Goal: Share content

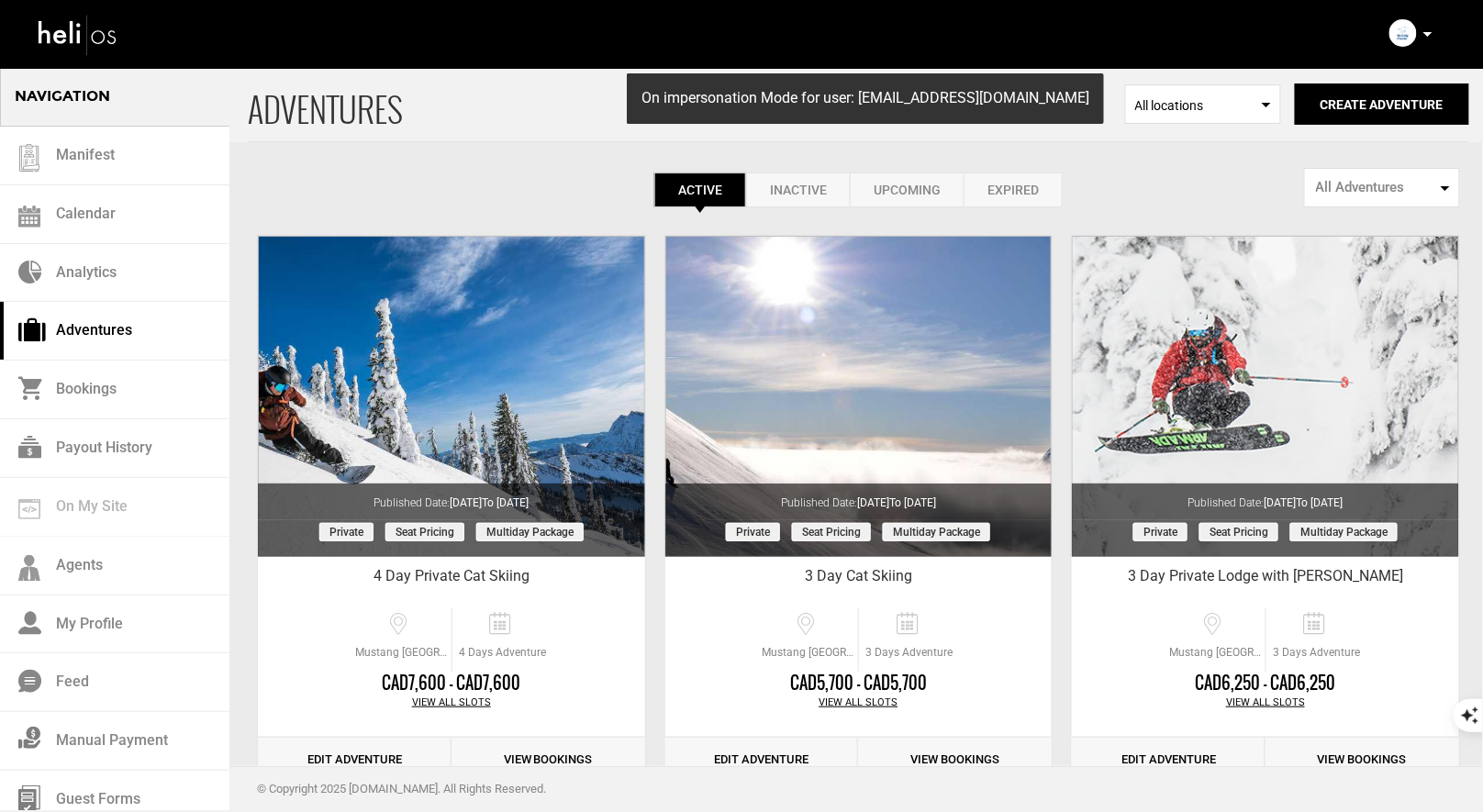
click at [83, 340] on link "Adventures" at bounding box center [114, 332] width 230 height 59
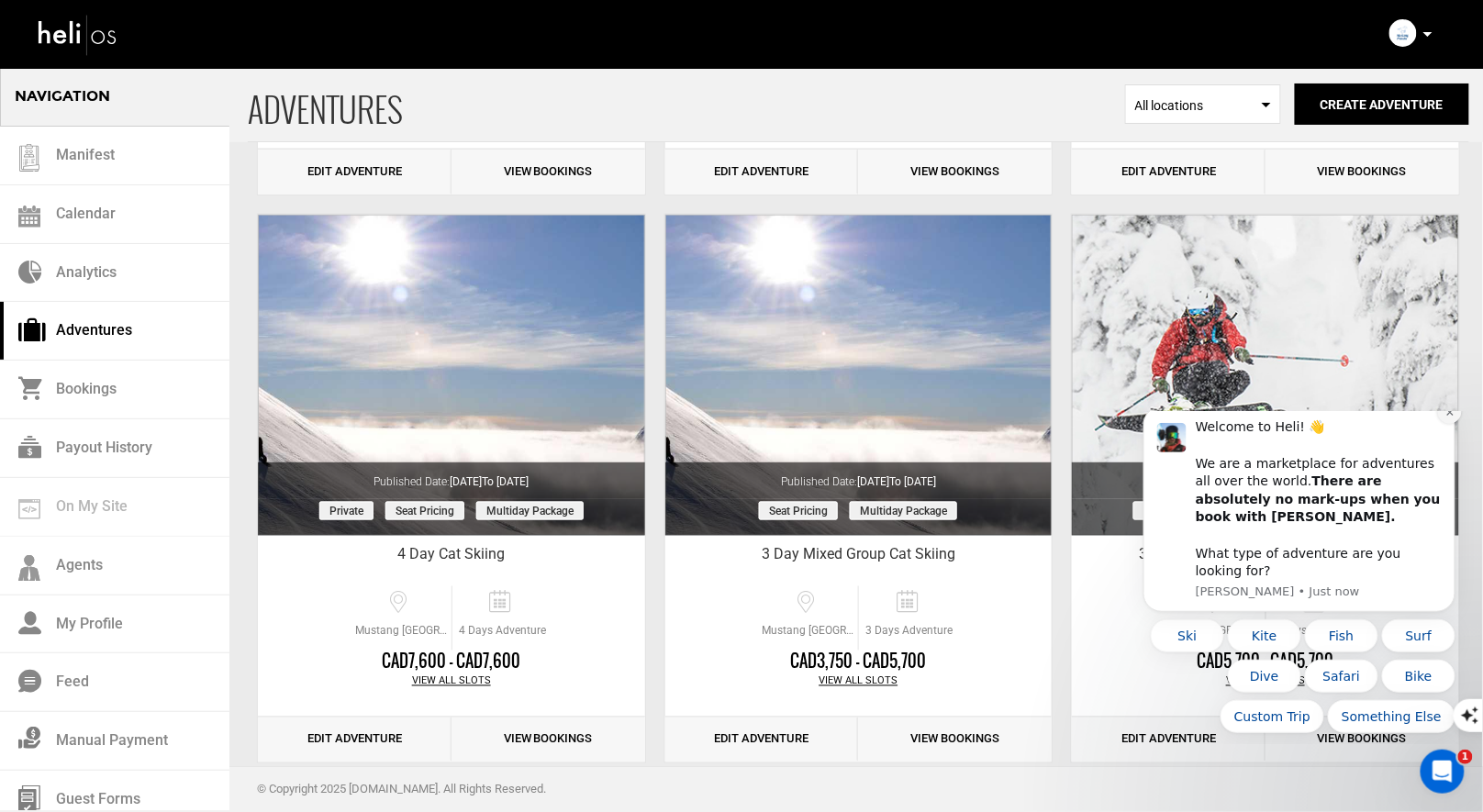
click at [1443, 423] on button "Dismiss notification" at bounding box center [1449, 411] width 24 height 24
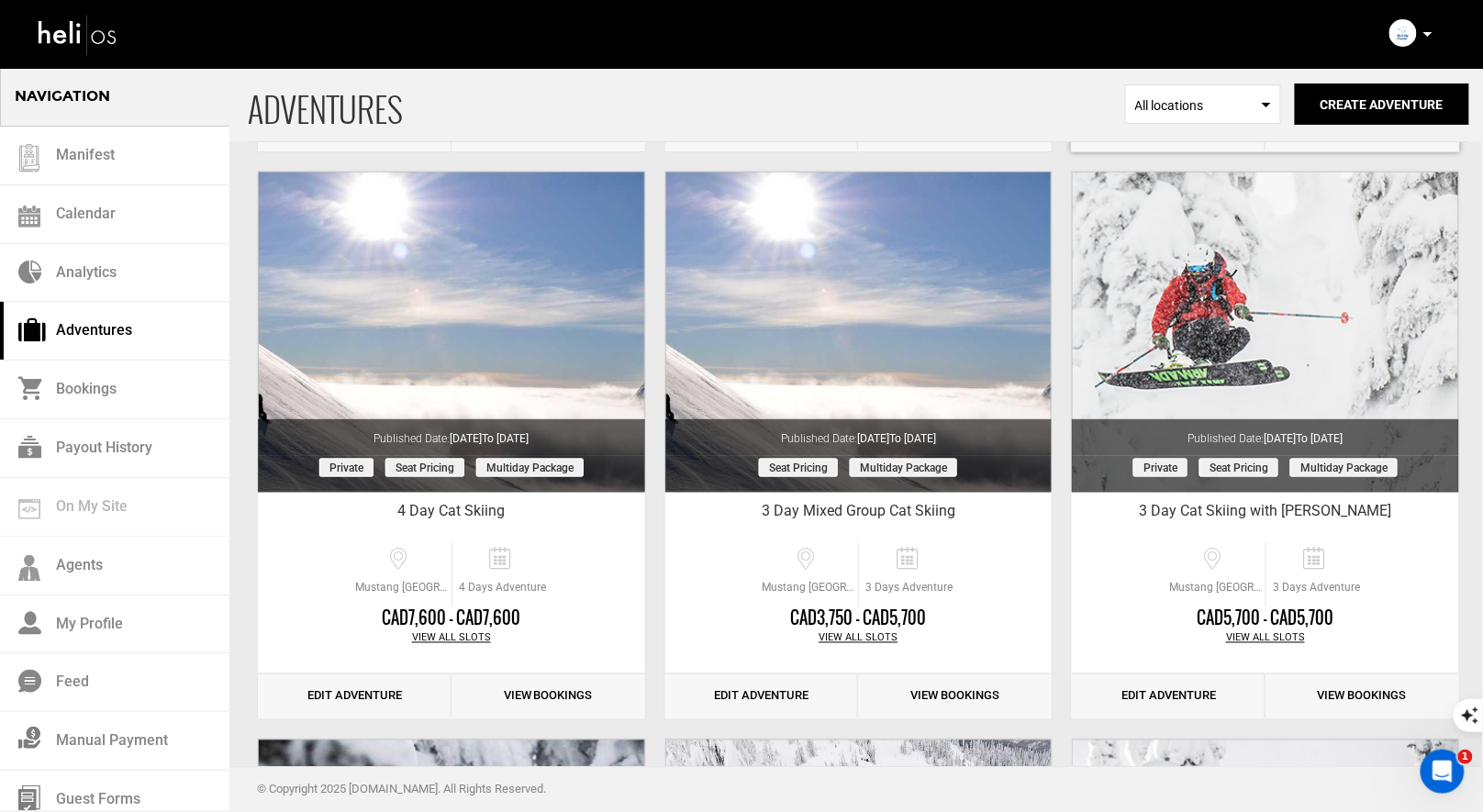
scroll to position [643, 0]
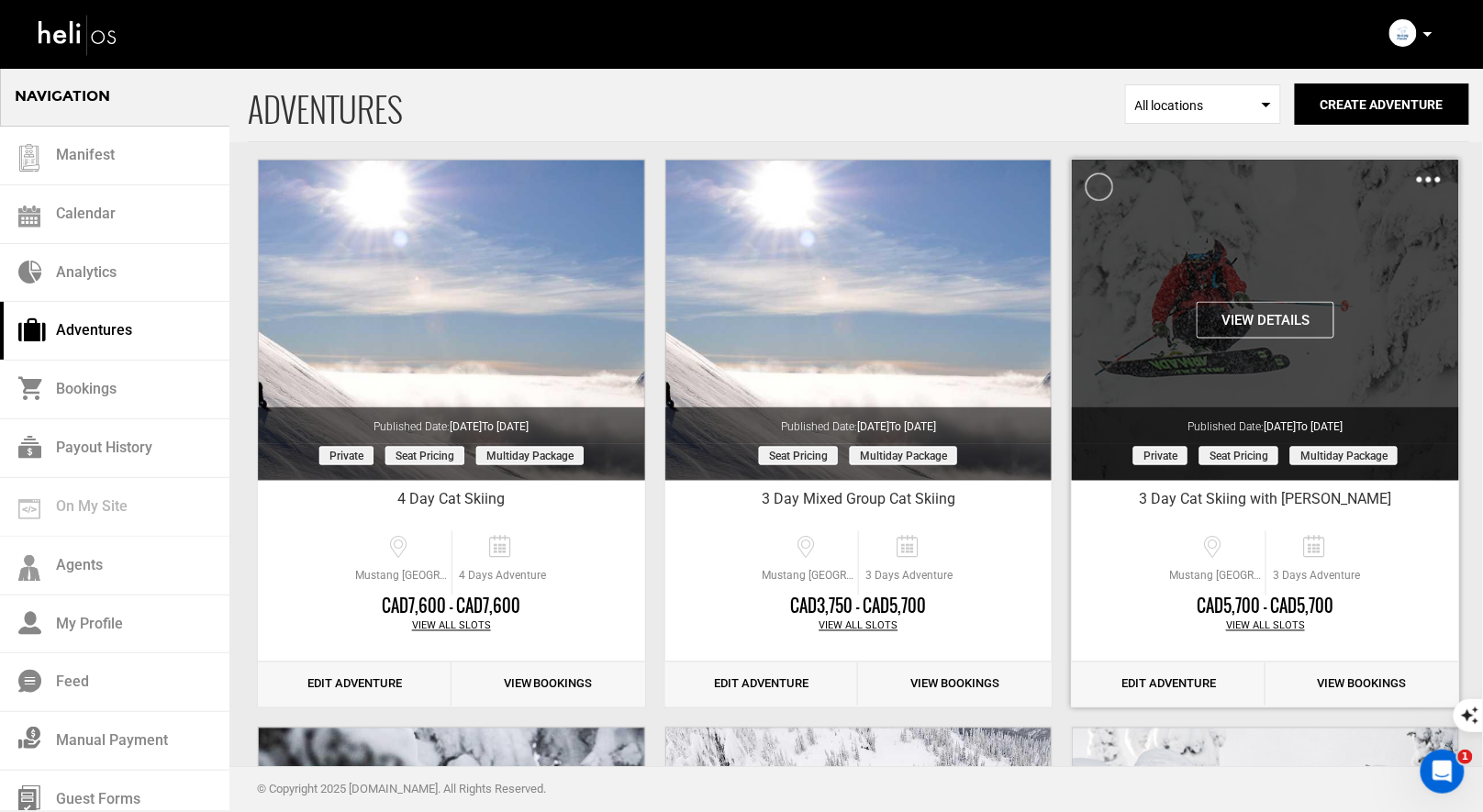
click at [1250, 333] on button "View Details" at bounding box center [1266, 320] width 137 height 37
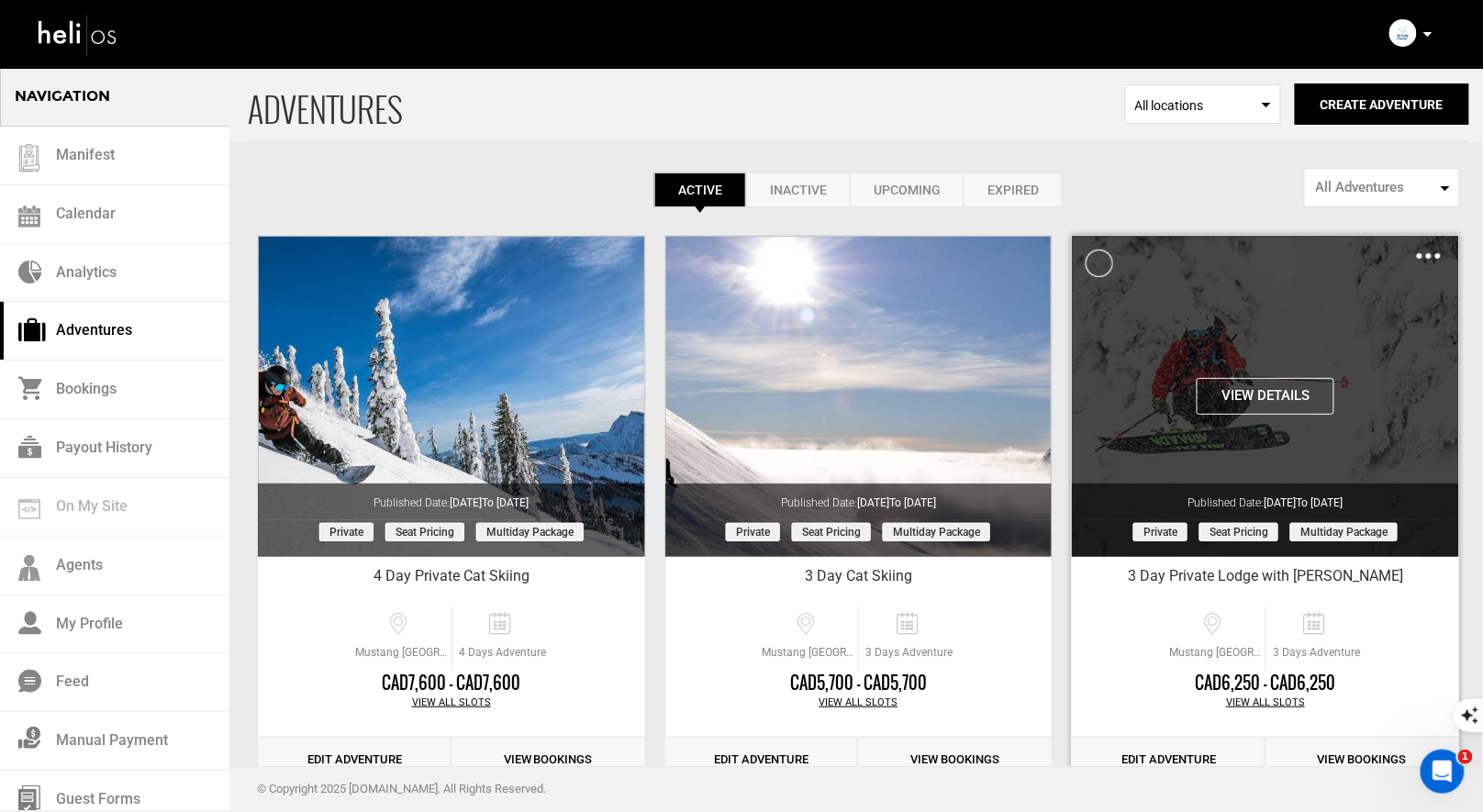
click at [1279, 398] on button "View Details" at bounding box center [1266, 396] width 137 height 37
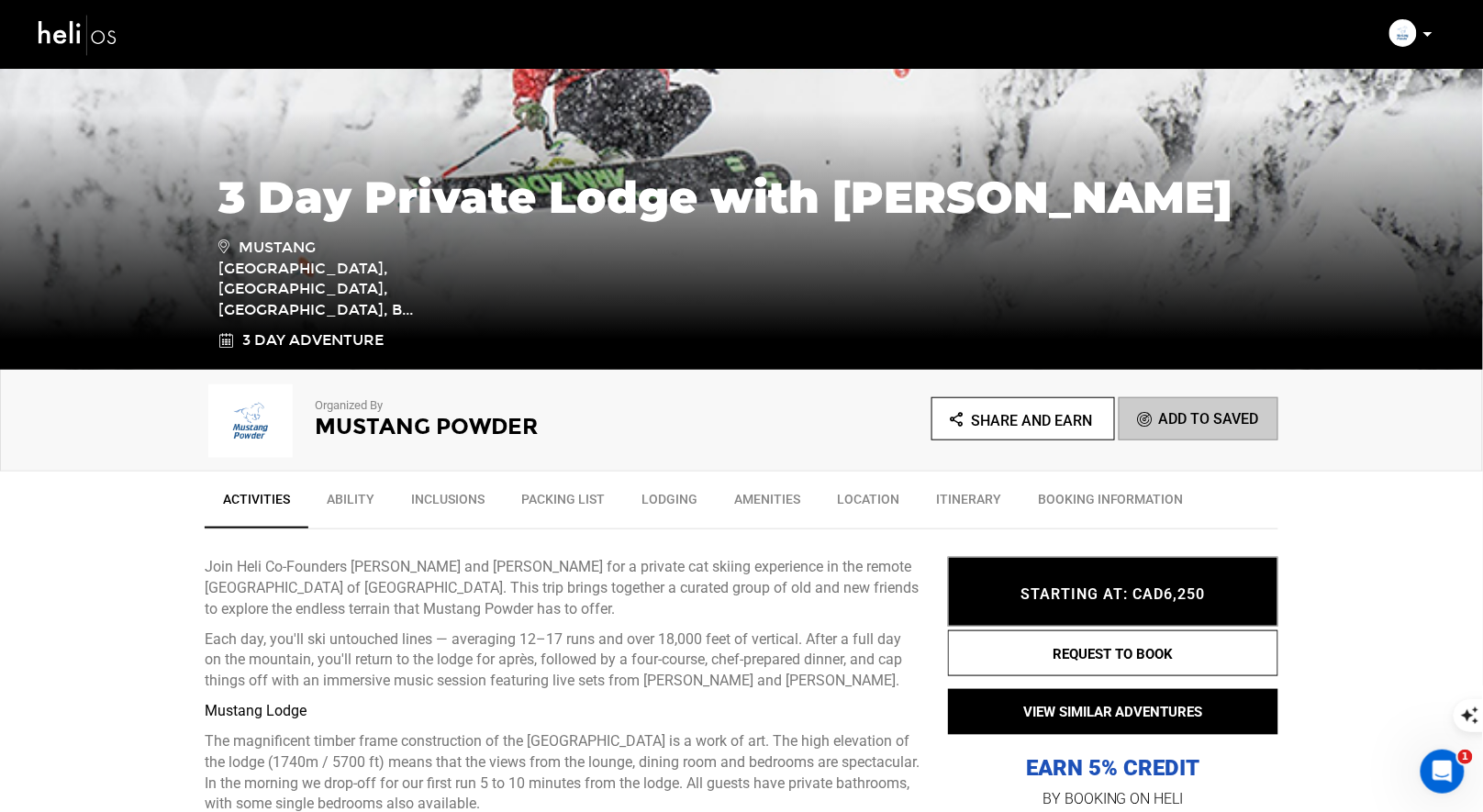
scroll to position [250, 0]
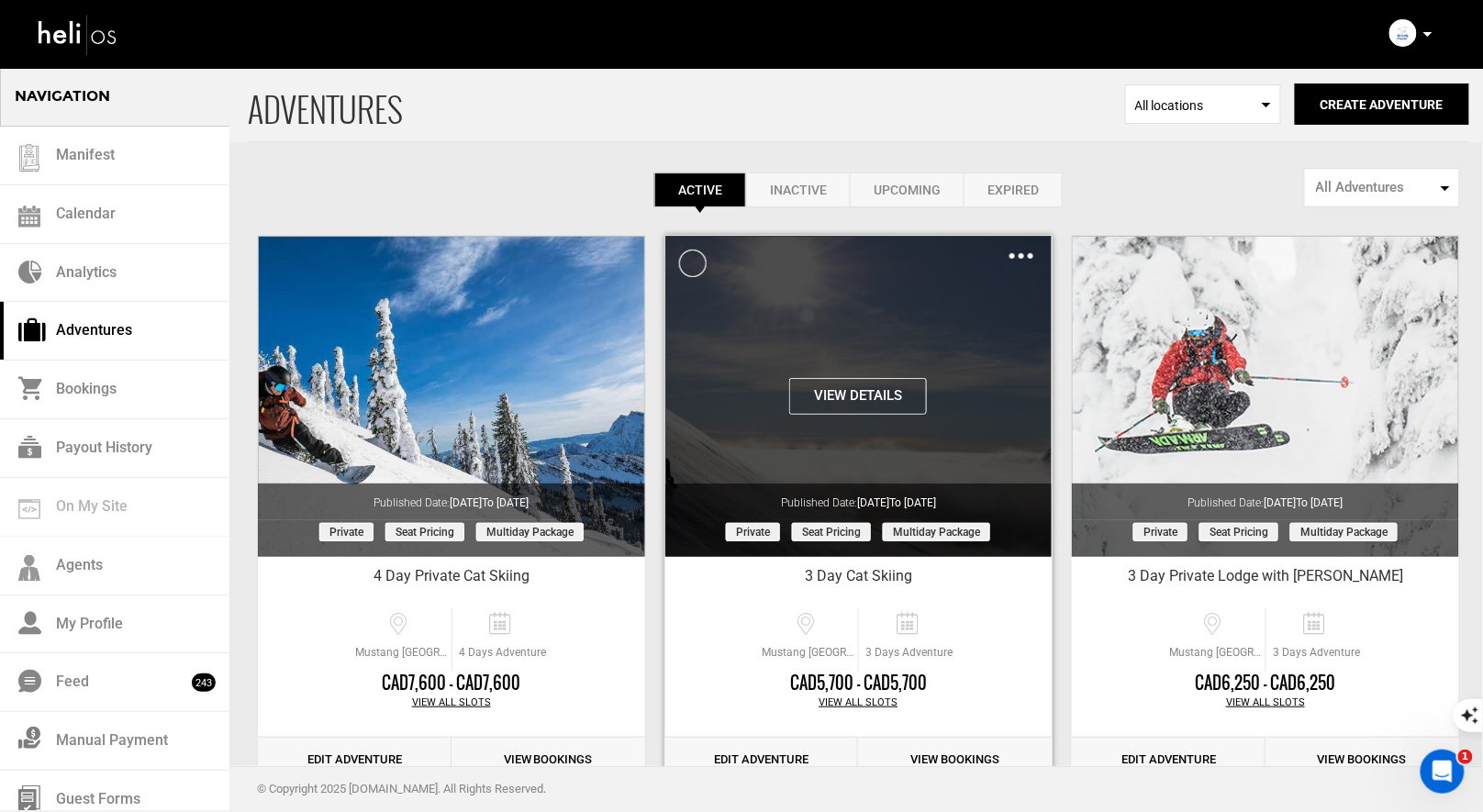
click at [861, 384] on button "View Details" at bounding box center [858, 396] width 137 height 37
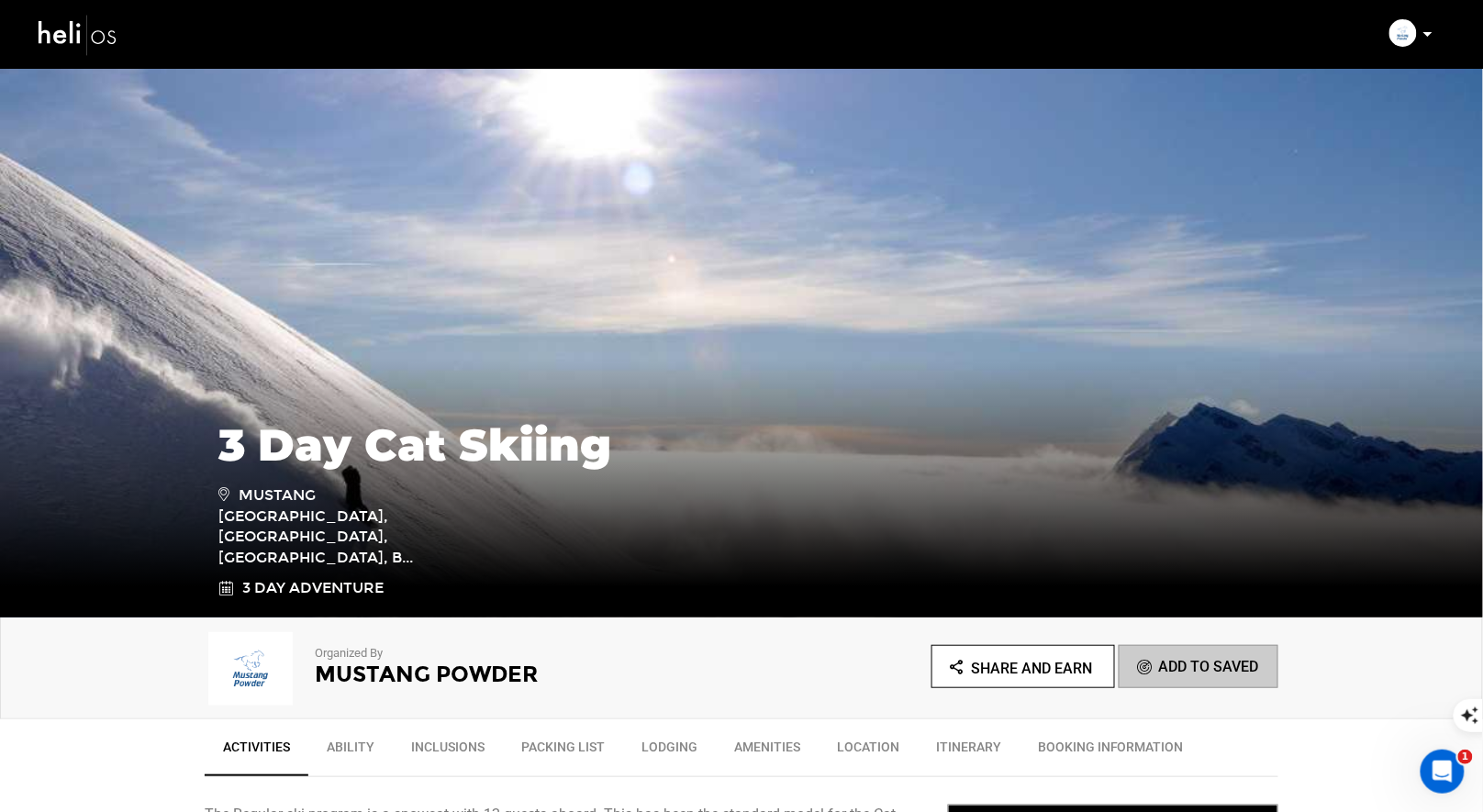
click at [1012, 658] on icon "Share and Earn" at bounding box center [1022, 669] width 142 height 23
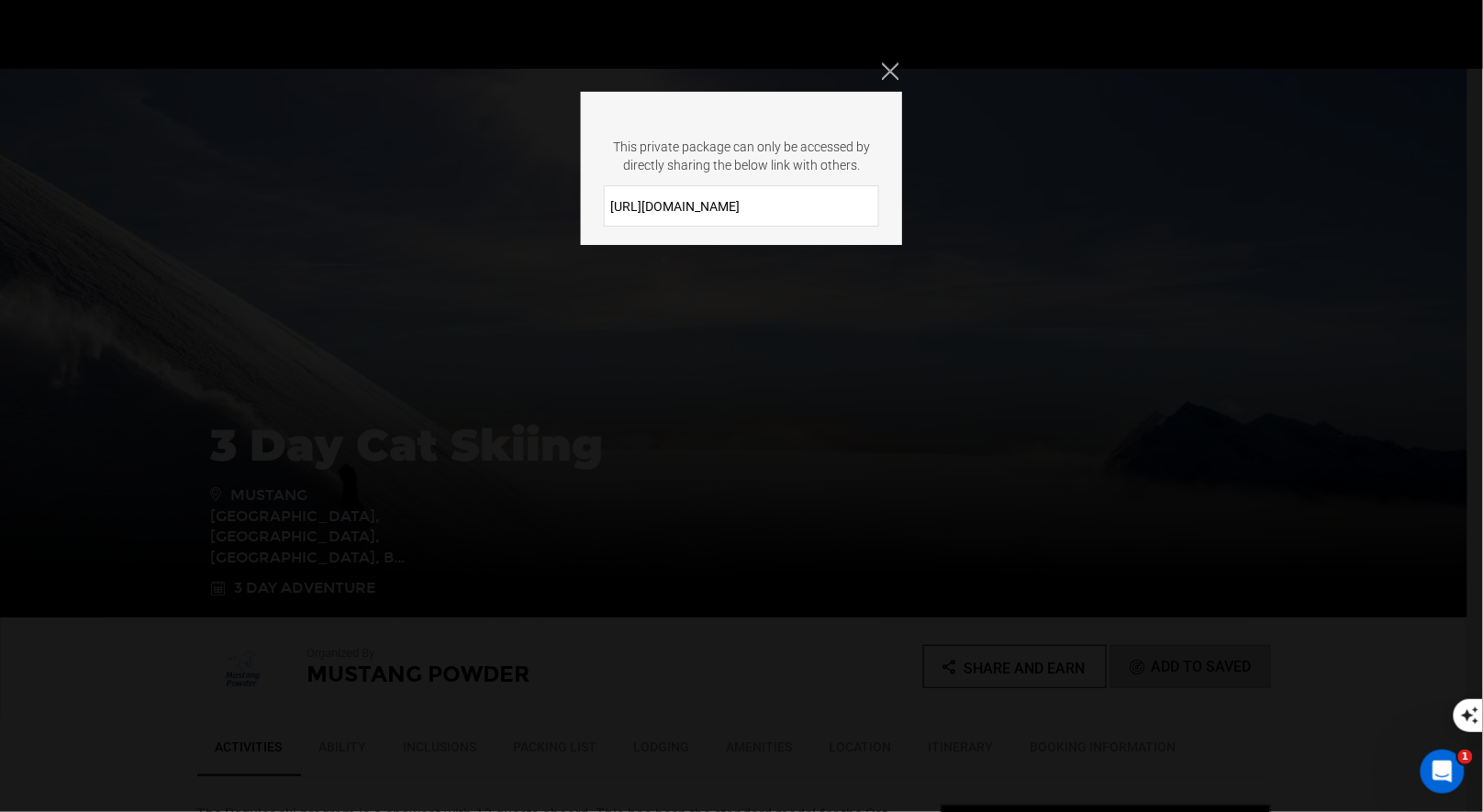
drag, startPoint x: 779, startPoint y: 206, endPoint x: 578, endPoint y: 193, distance: 201.4
click at [578, 193] on div "This private package can only be accessed by directly sharing the below link wi…" at bounding box center [742, 406] width 1483 height 812
click at [890, 66] on icon "Close" at bounding box center [889, 70] width 16 height 16
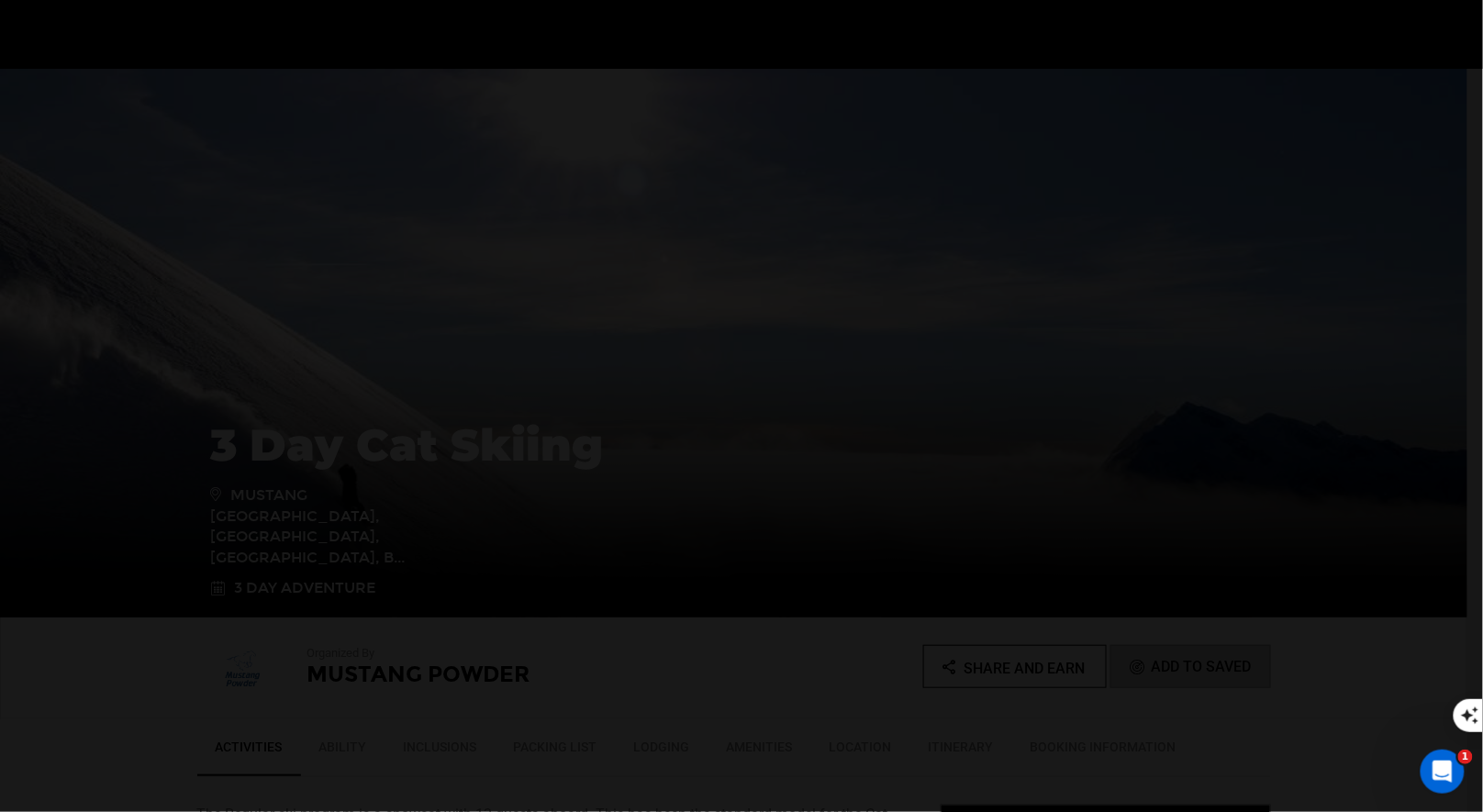
click at [890, 66] on icon "Close" at bounding box center [889, 70] width 16 height 16
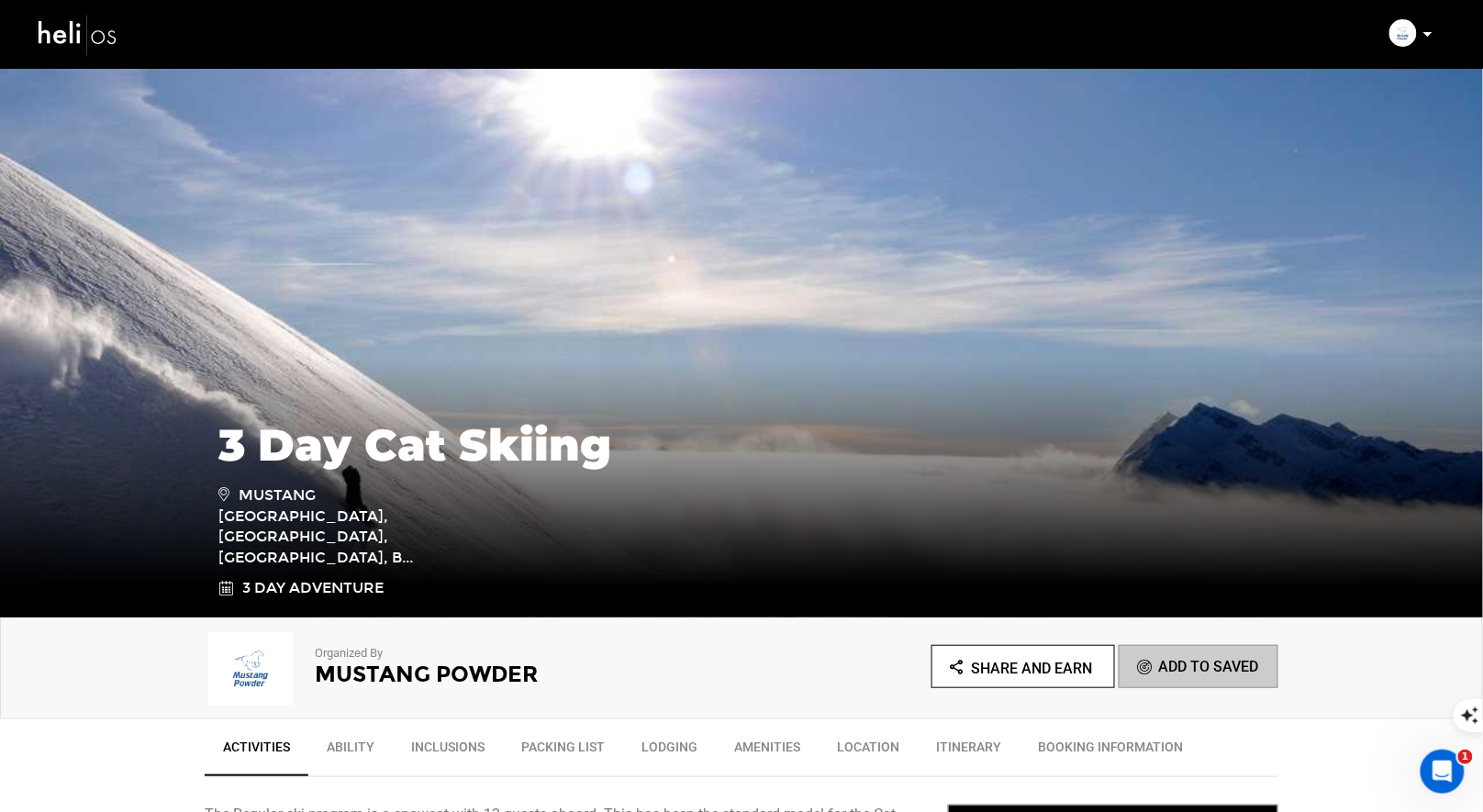
click at [1227, 312] on img at bounding box center [742, 342] width 1483 height 551
click at [1066, 664] on span "Share and Earn" at bounding box center [1032, 668] width 121 height 17
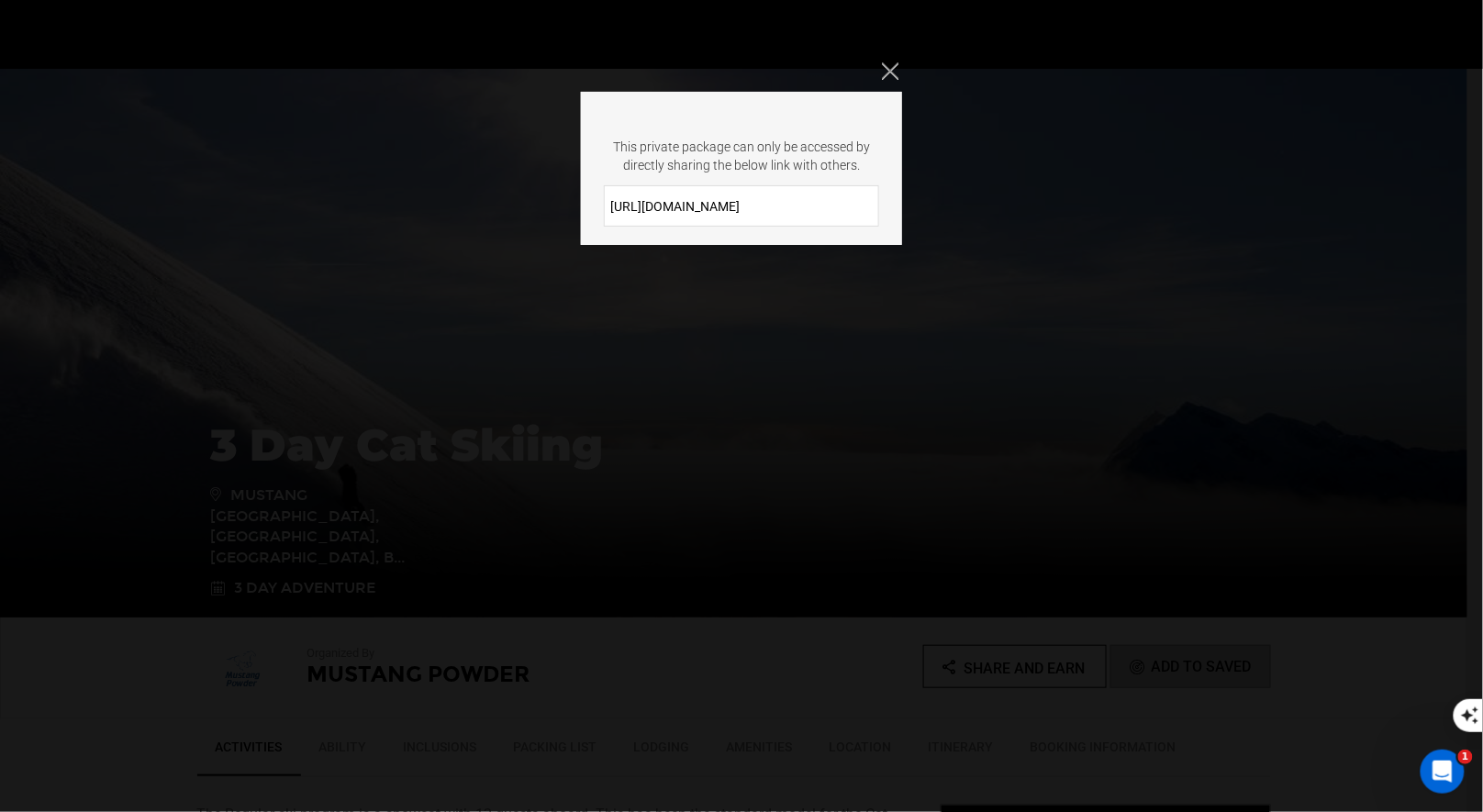
drag, startPoint x: 757, startPoint y: 198, endPoint x: 611, endPoint y: 185, distance: 146.6
click at [611, 185] on div "This private package can only be accessed by directly sharing the below link wi…" at bounding box center [742, 168] width 321 height 153
click at [886, 78] on icon "Close" at bounding box center [889, 70] width 16 height 16
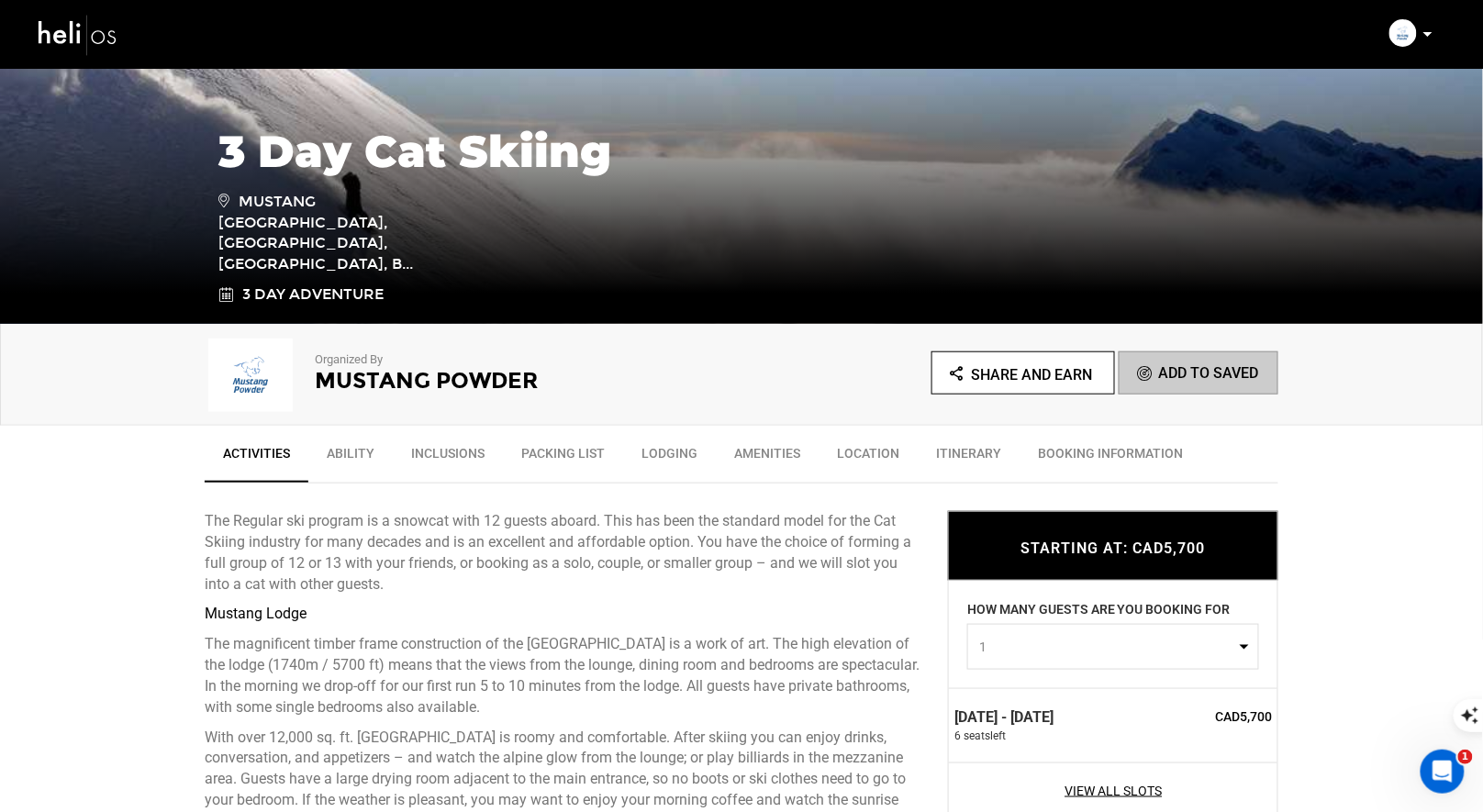
scroll to position [490, 0]
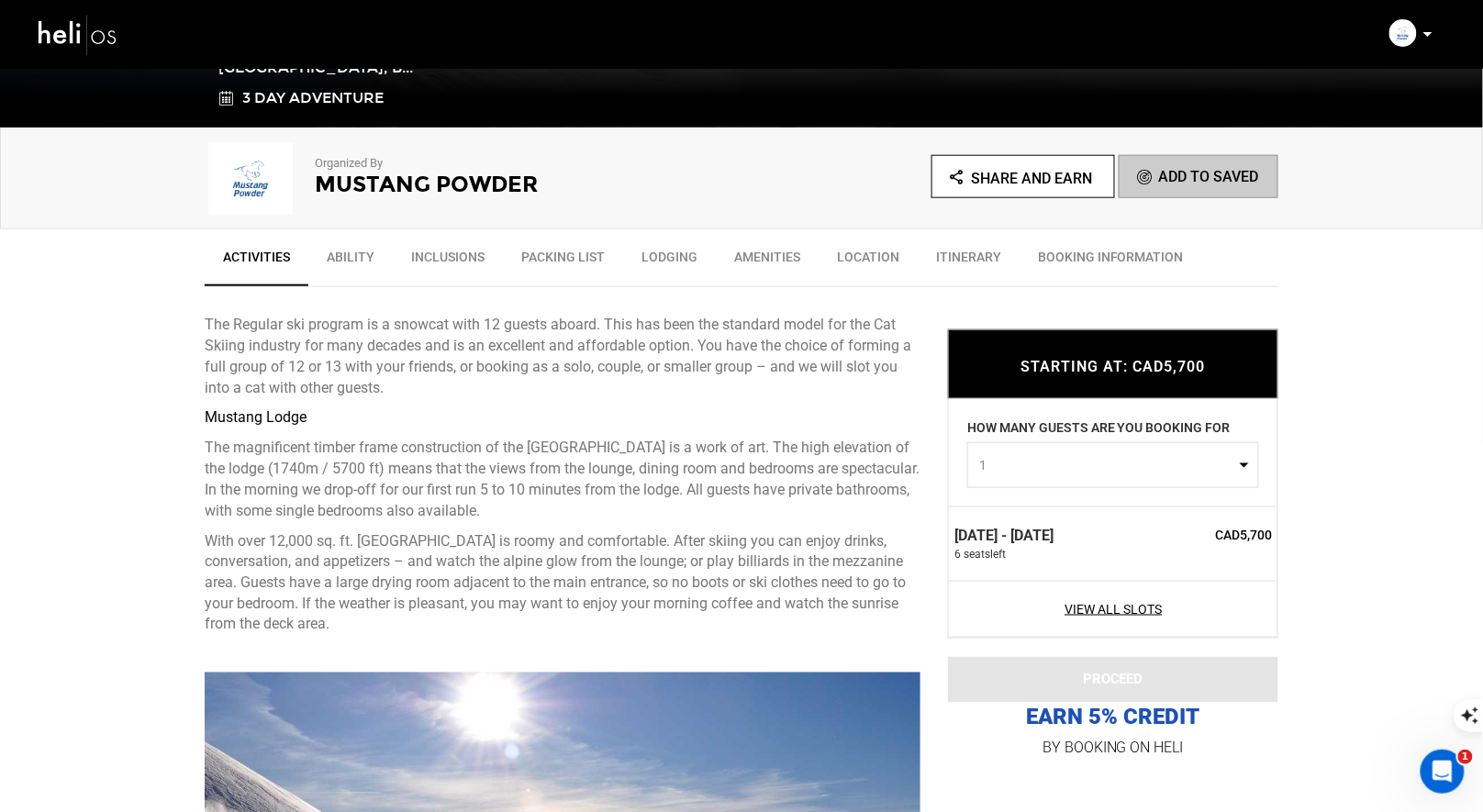
click at [1029, 181] on span "Share and Earn" at bounding box center [1032, 178] width 121 height 17
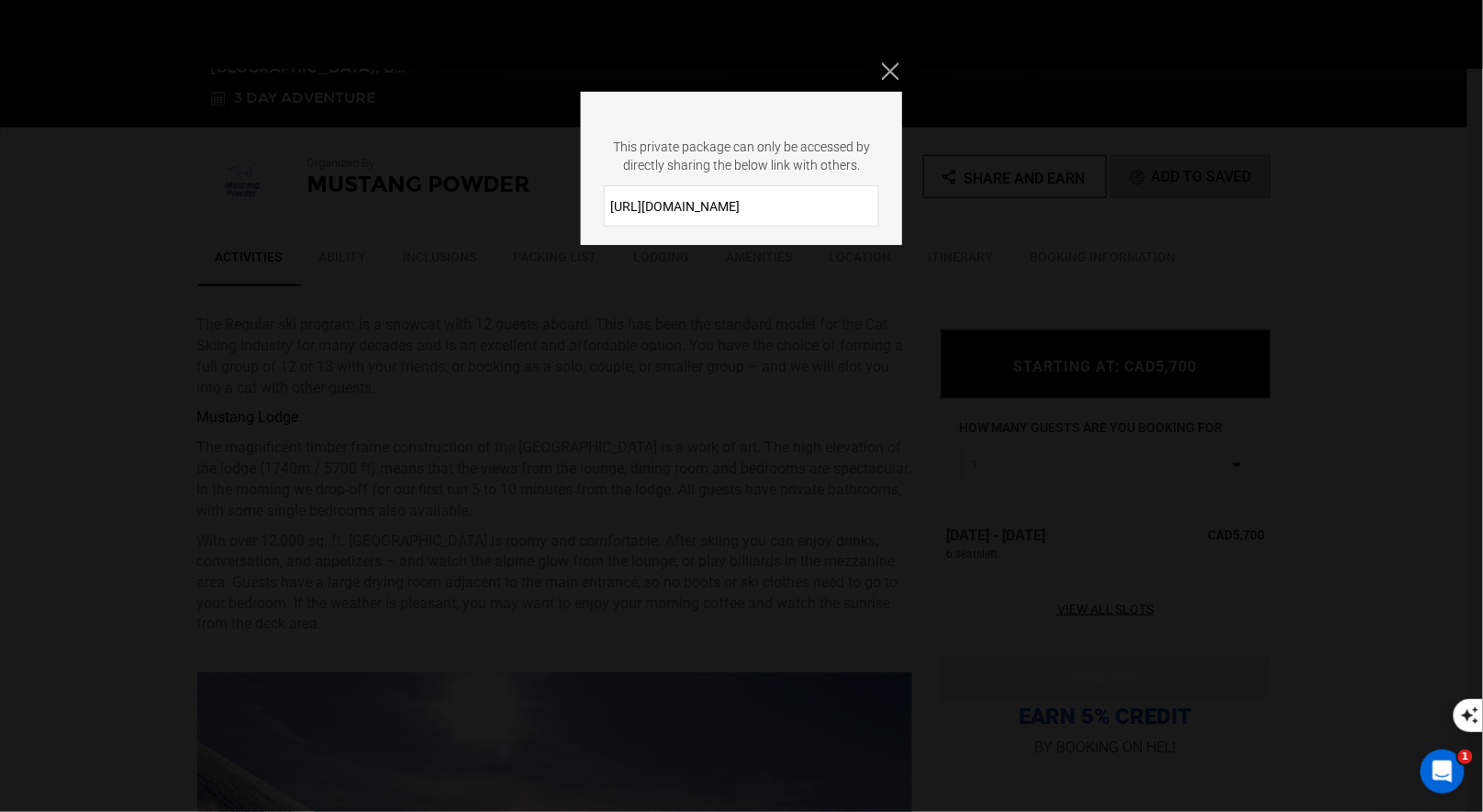
drag, startPoint x: 796, startPoint y: 197, endPoint x: 779, endPoint y: 208, distance: 20.2
click at [779, 208] on input "[URL][DOMAIN_NAME]" at bounding box center [742, 206] width 275 height 41
